Goal: Task Accomplishment & Management: Manage account settings

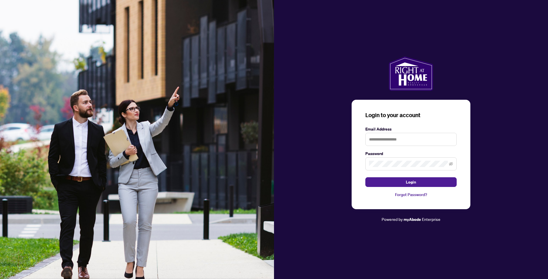
click at [368, 133] on div "Email Address" at bounding box center [410, 136] width 91 height 20
click at [372, 139] on input "text" at bounding box center [410, 139] width 91 height 13
type input "**********"
click at [365, 178] on button "Login" at bounding box center [410, 183] width 91 height 10
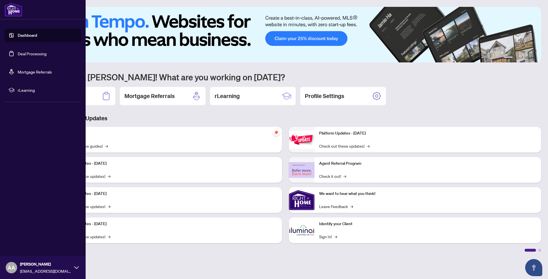
click at [25, 54] on link "Deal Processing" at bounding box center [32, 53] width 29 height 5
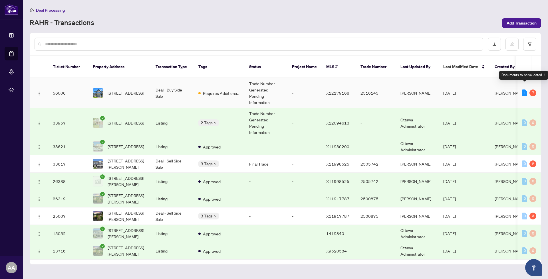
click at [525, 90] on div "1" at bounding box center [524, 93] width 5 height 7
click at [533, 90] on div "7" at bounding box center [532, 93] width 7 height 7
click at [446, 90] on span "[DATE]" at bounding box center [449, 92] width 13 height 5
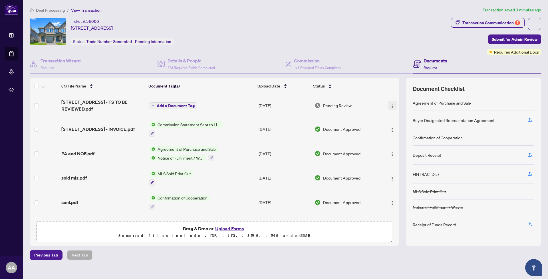
click at [394, 107] on button "button" at bounding box center [392, 105] width 9 height 9
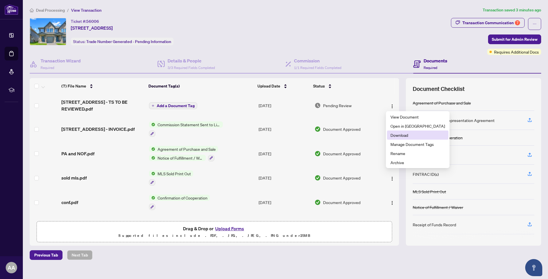
click at [395, 136] on span "Download" at bounding box center [417, 135] width 55 height 6
